Goal: Book appointment/travel/reservation

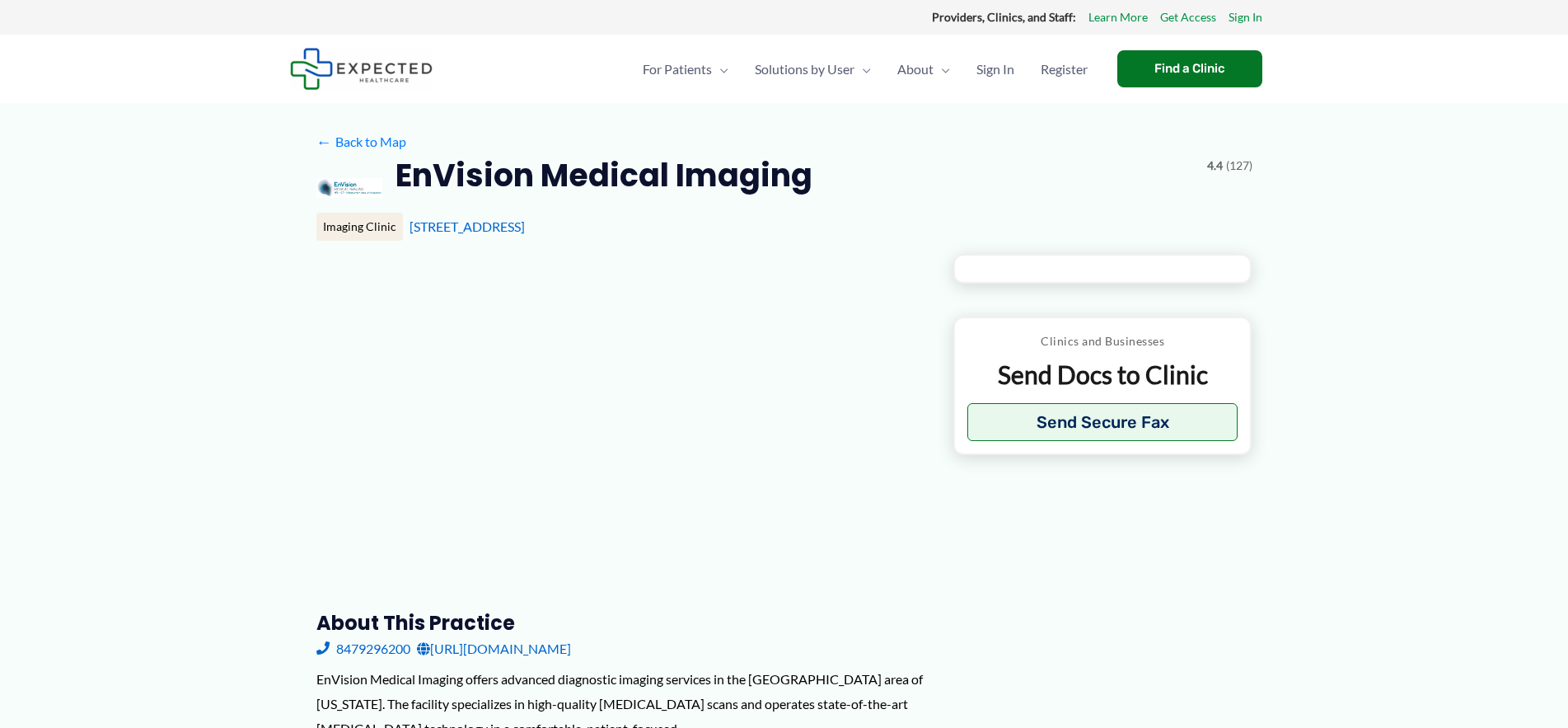
type input "**********"
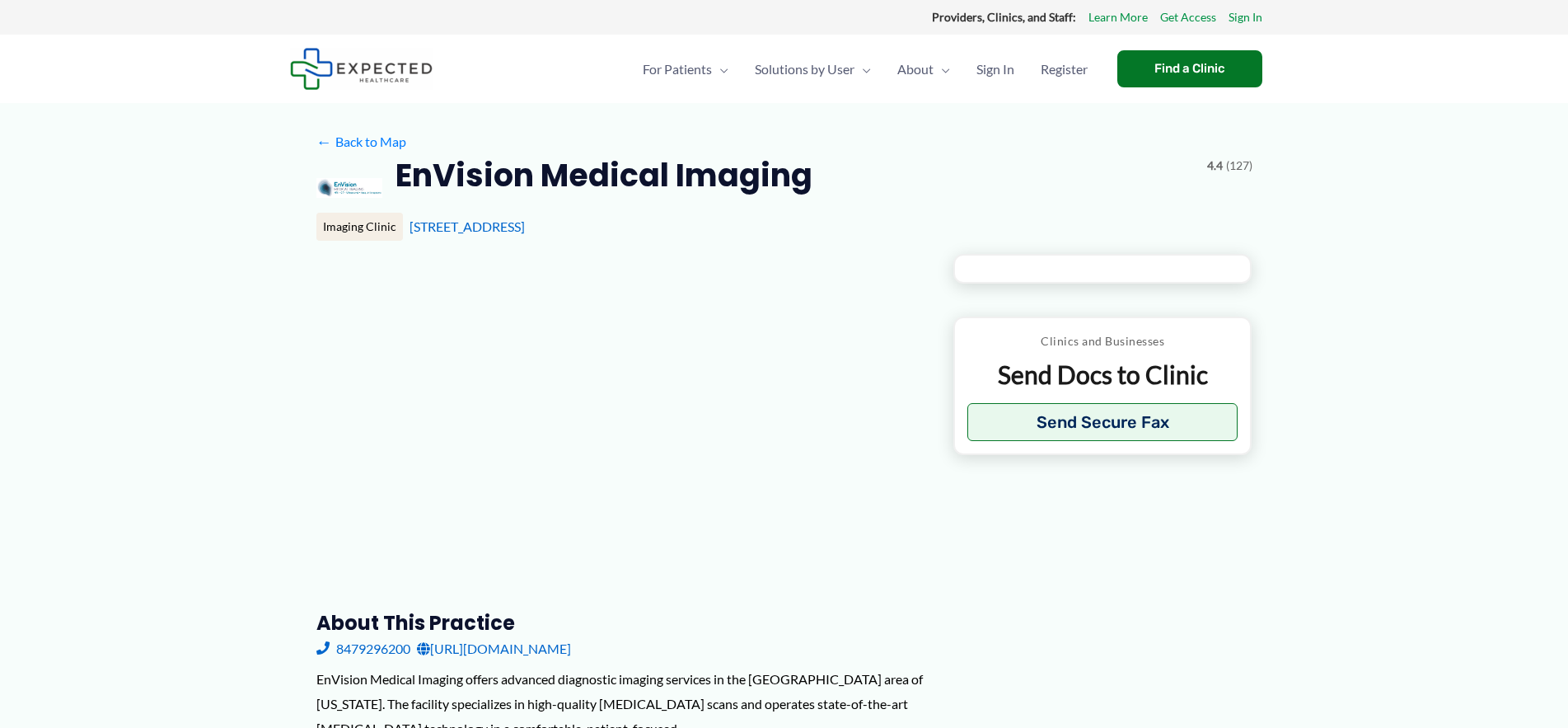
type input "**********"
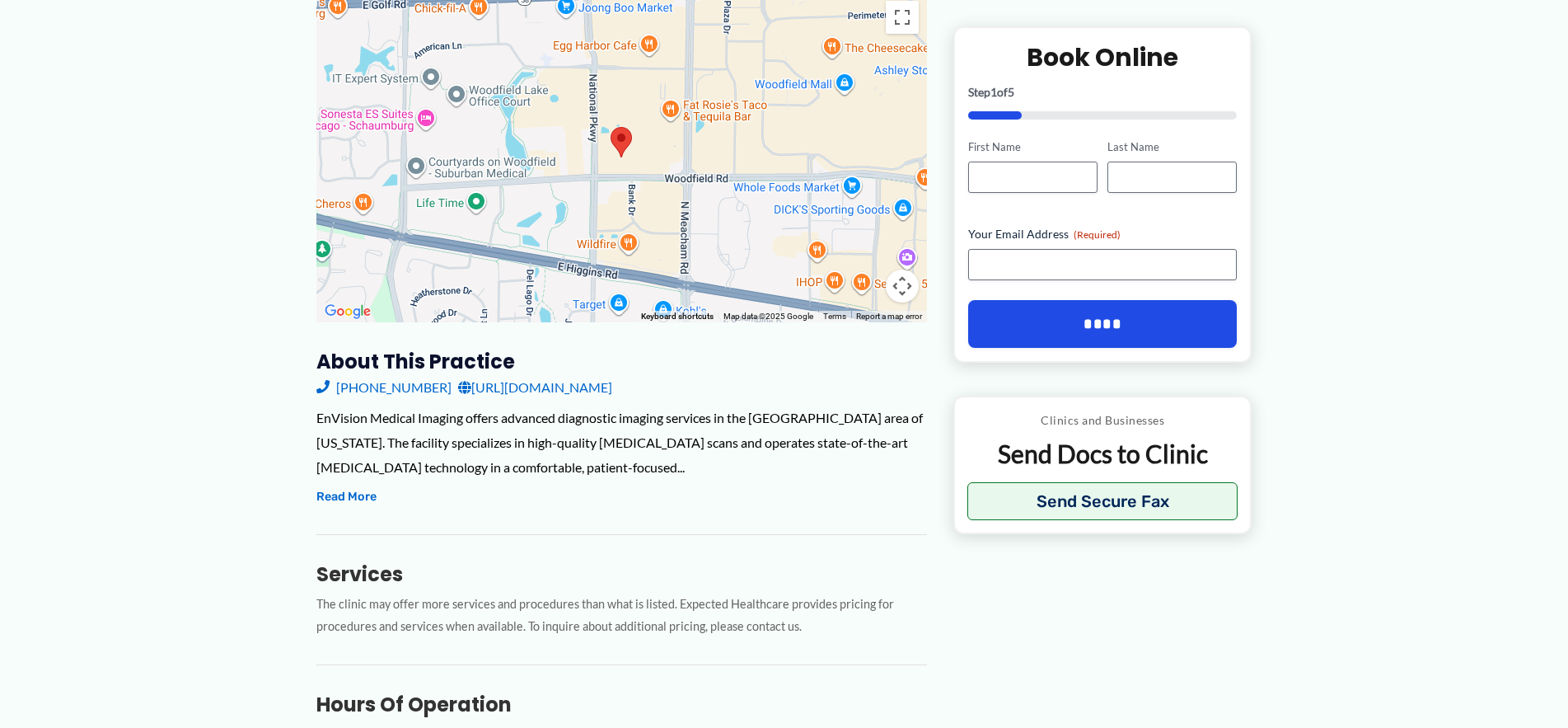
scroll to position [330, 0]
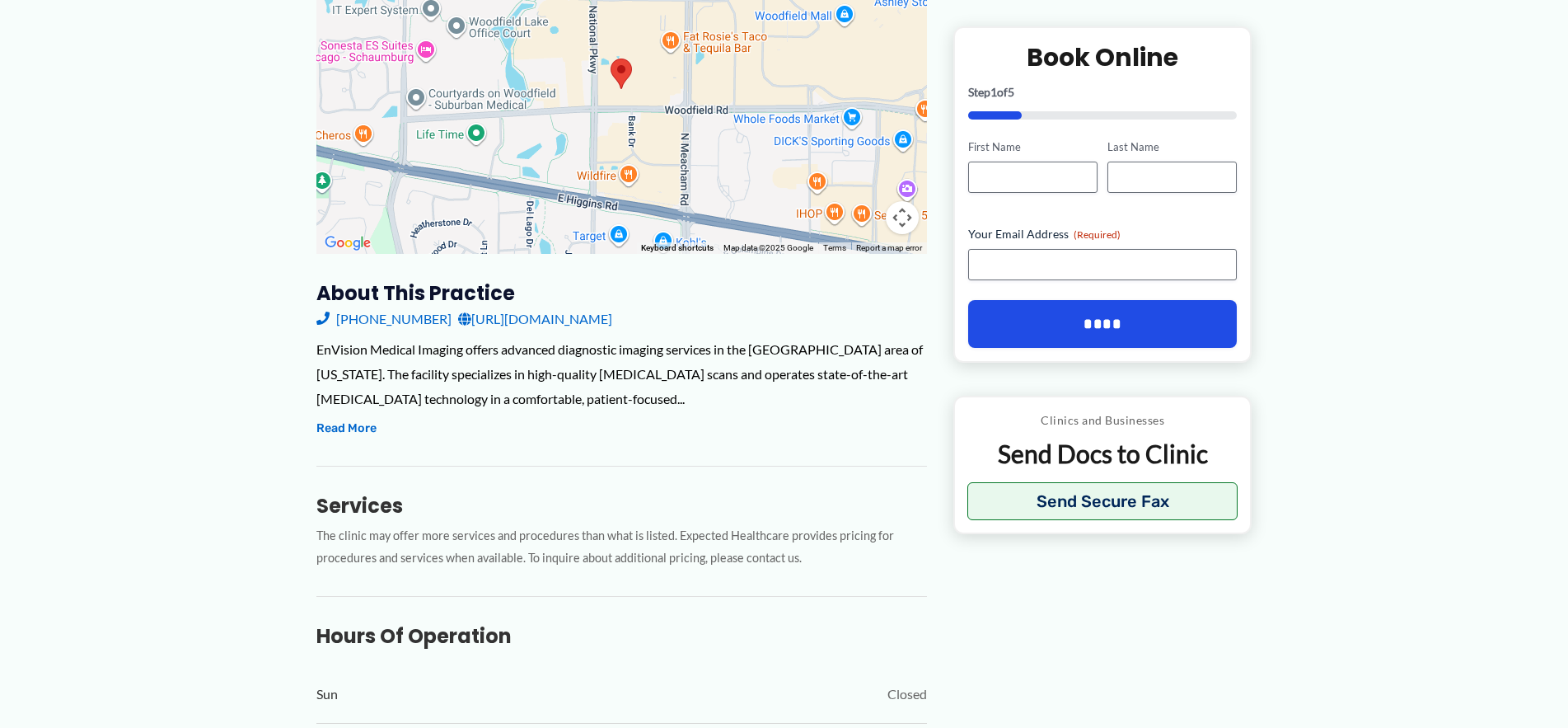
click at [562, 321] on link "[URL][DOMAIN_NAME]" at bounding box center [535, 319] width 154 height 24
